Goal: Use online tool/utility: Utilize a website feature to perform a specific function

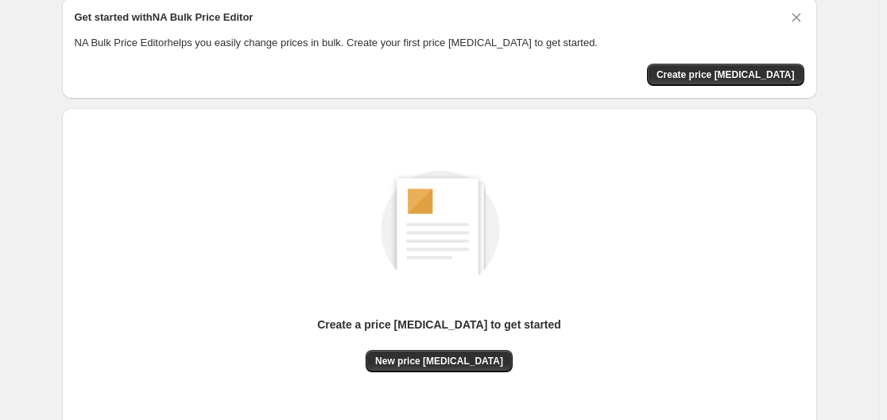
scroll to position [176, 0]
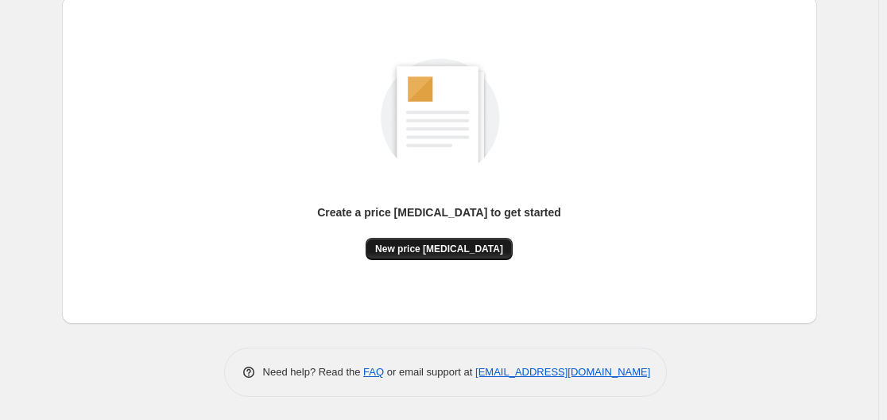
click at [436, 250] on span "New price [MEDICAL_DATA]" at bounding box center [439, 248] width 128 height 13
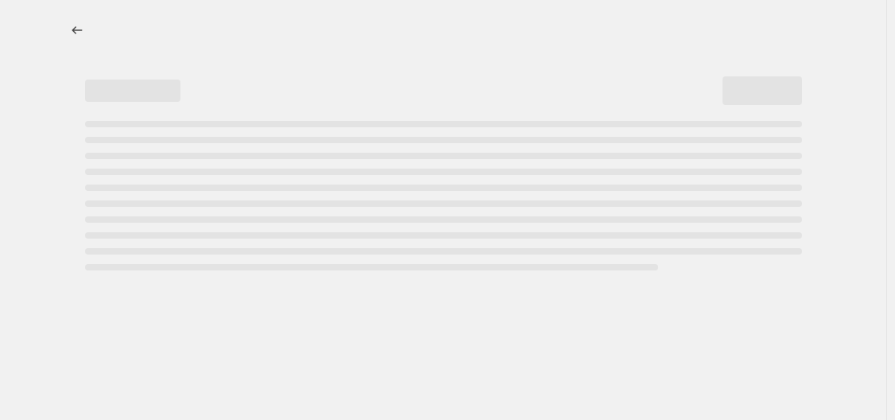
select select "percentage"
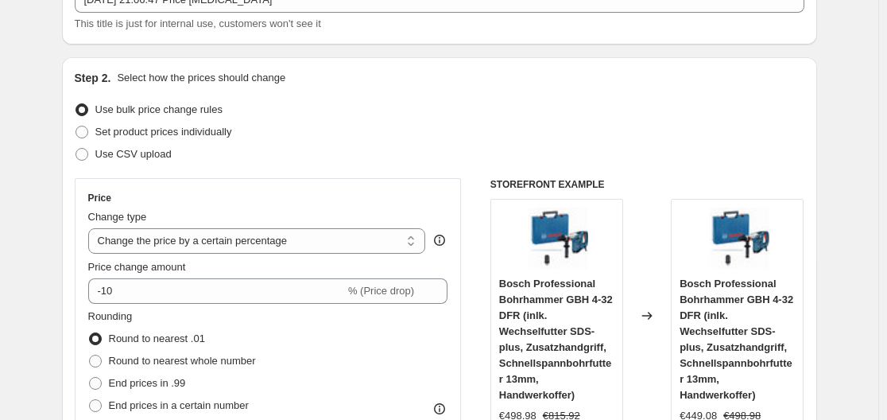
scroll to position [159, 0]
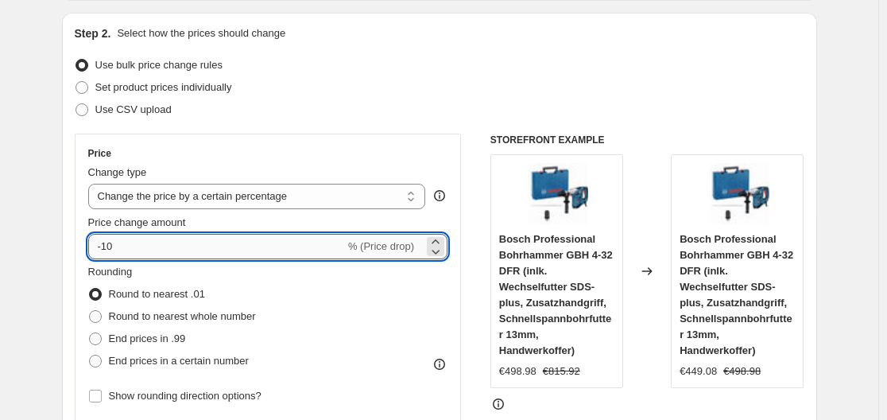
click at [229, 238] on input "-10" at bounding box center [216, 246] width 257 height 25
type input "-1"
type input "-35"
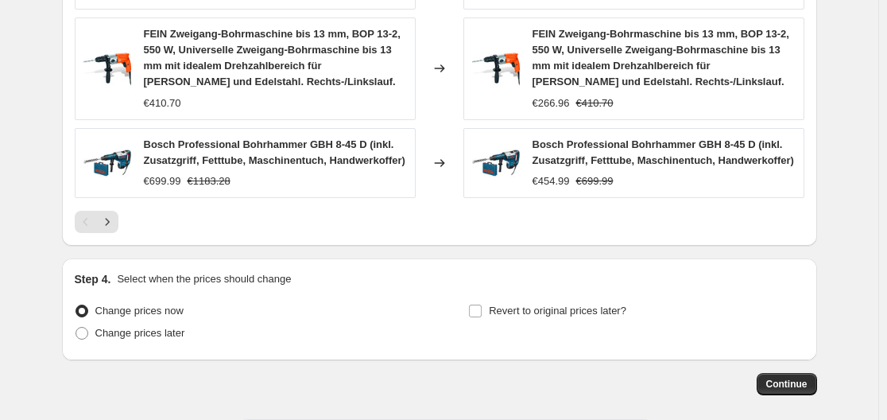
scroll to position [1275, 0]
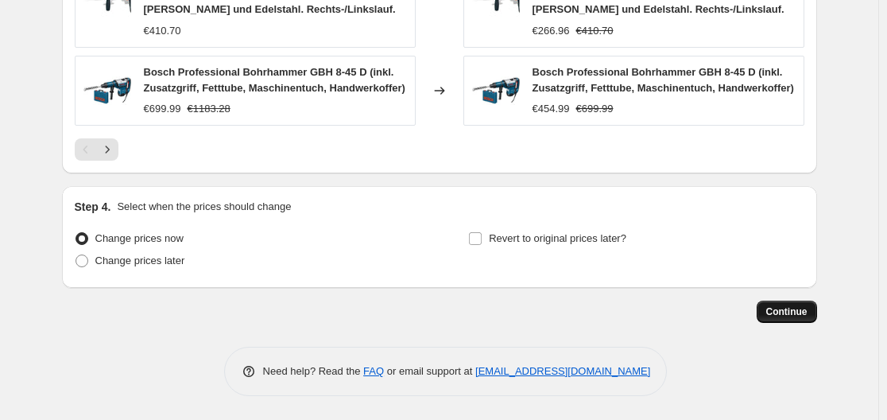
click at [795, 308] on span "Continue" at bounding box center [786, 311] width 41 height 13
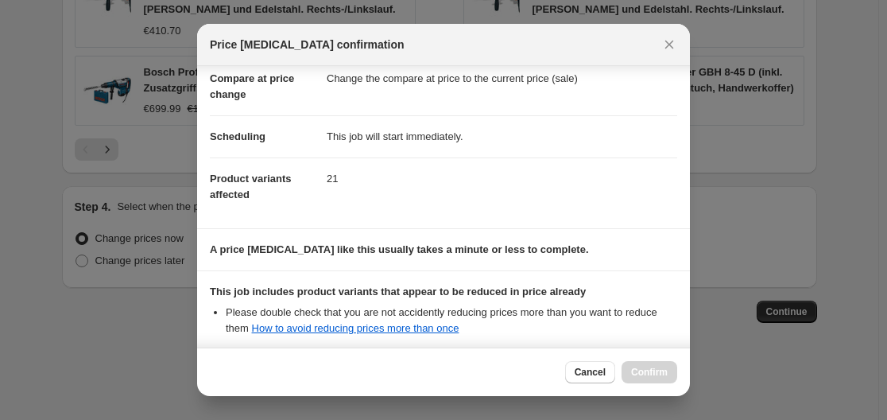
scroll to position [238, 0]
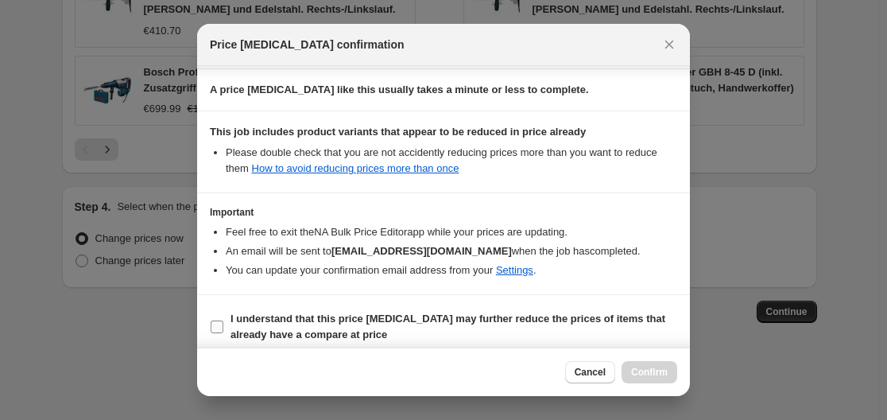
click at [226, 328] on label "I understand that this price [MEDICAL_DATA] may further reduce the prices of it…" at bounding box center [443, 327] width 467 height 38
click at [223, 328] on input "I understand that this price [MEDICAL_DATA] may further reduce the prices of it…" at bounding box center [217, 326] width 13 height 13
checkbox input "true"
click at [645, 370] on span "Confirm" at bounding box center [649, 372] width 37 height 13
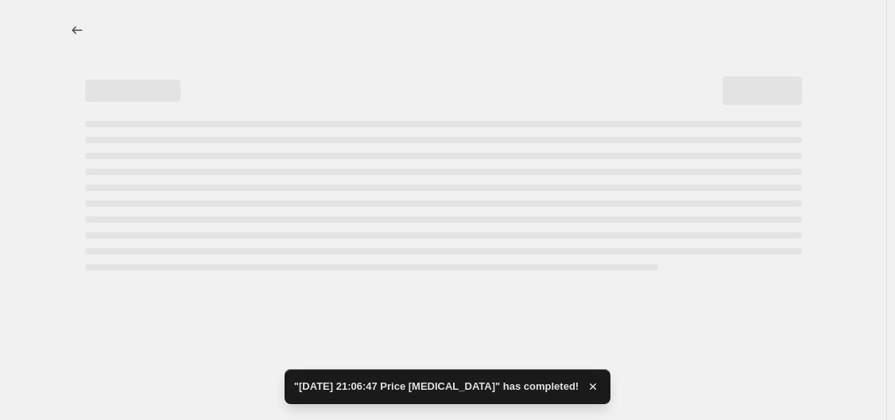
select select "percentage"
